Goal: Find specific page/section: Find specific page/section

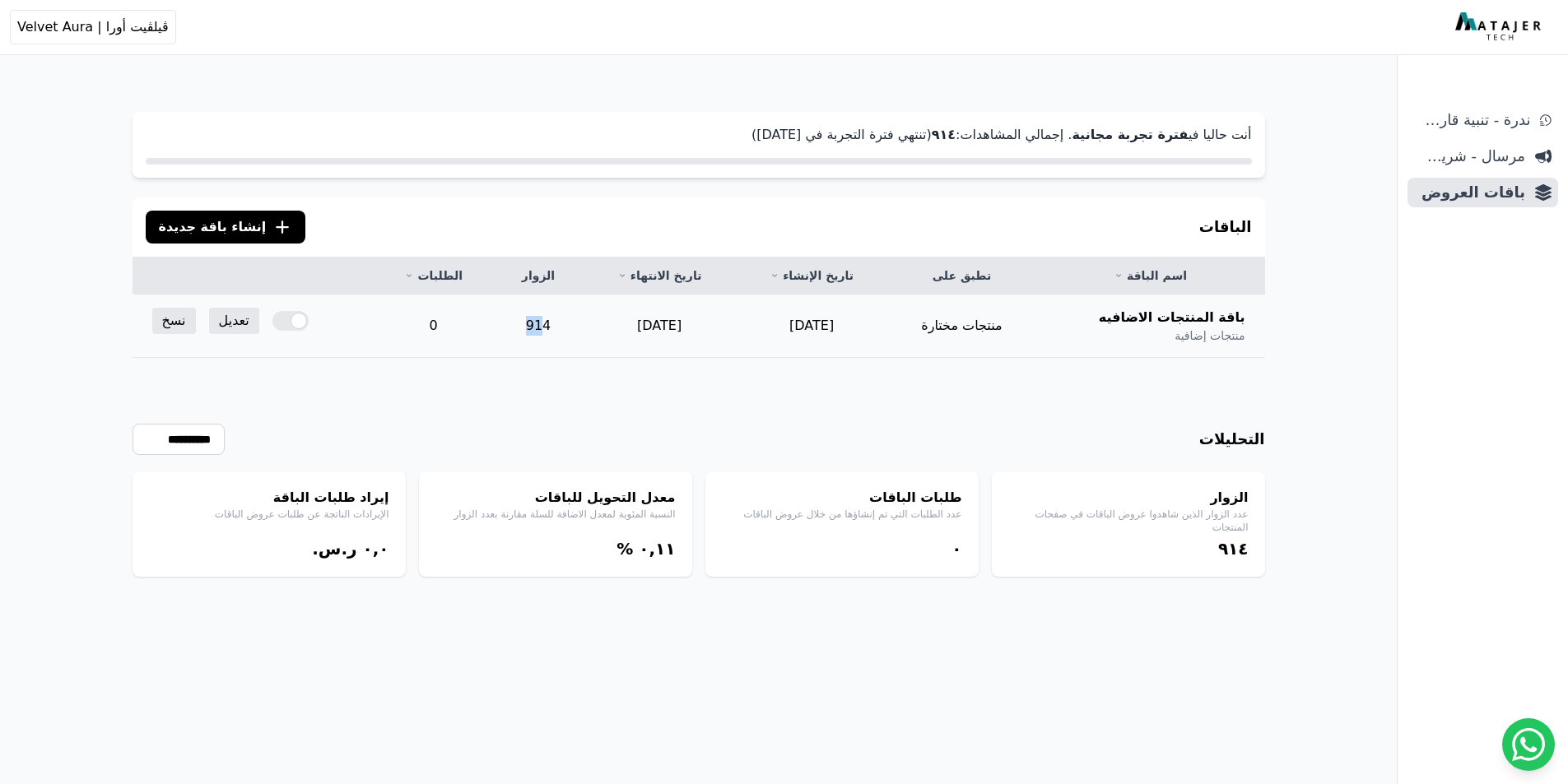
drag, startPoint x: 564, startPoint y: 328, endPoint x: 548, endPoint y: 328, distance: 16.0
click at [548, 328] on td "914" at bounding box center [538, 326] width 90 height 63
click at [568, 325] on td "914" at bounding box center [538, 326] width 90 height 63
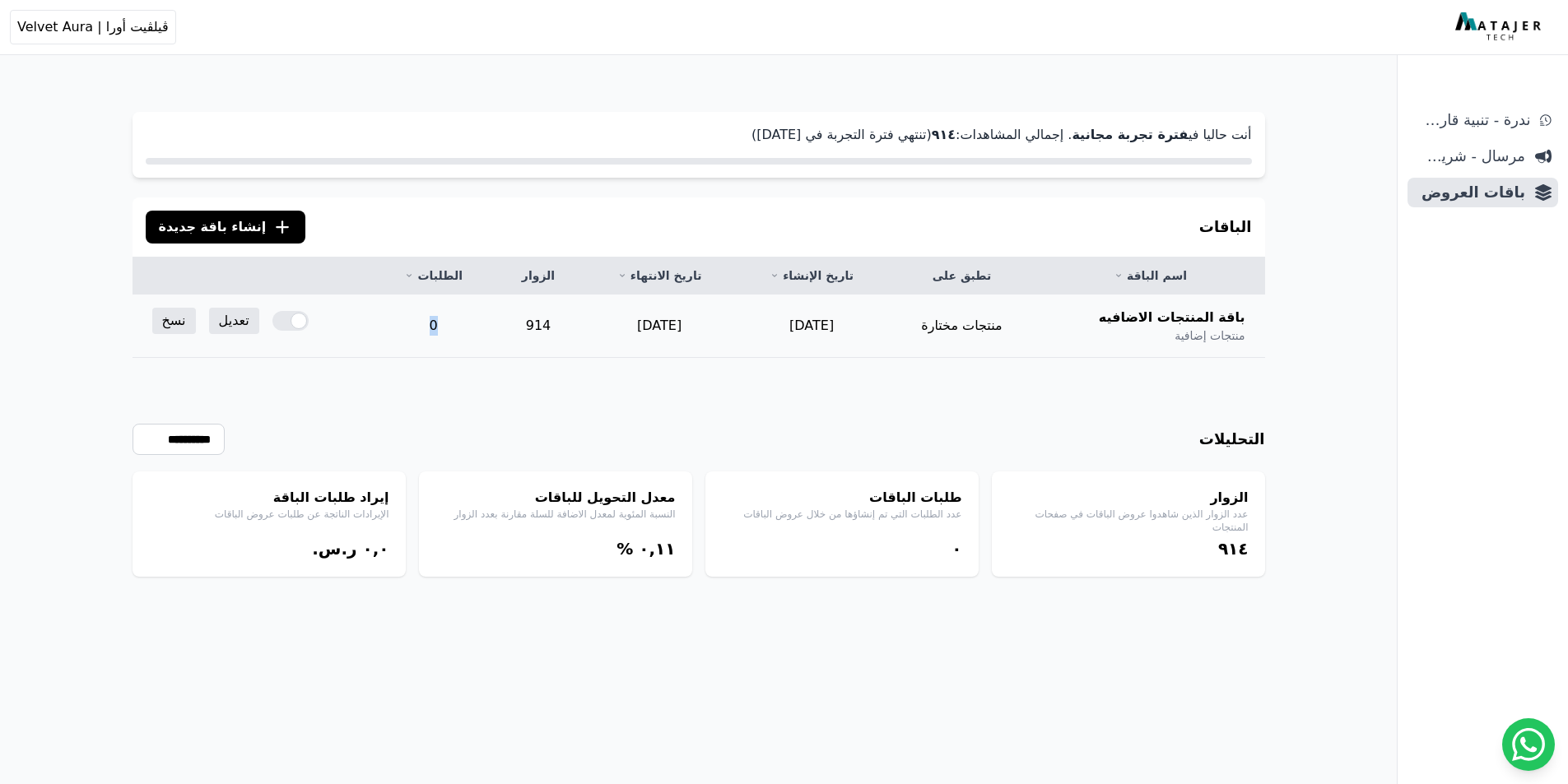
drag, startPoint x: 449, startPoint y: 324, endPoint x: 462, endPoint y: 321, distance: 13.3
click at [462, 321] on td "0" at bounding box center [434, 326] width 120 height 63
